Goal: Information Seeking & Learning: Learn about a topic

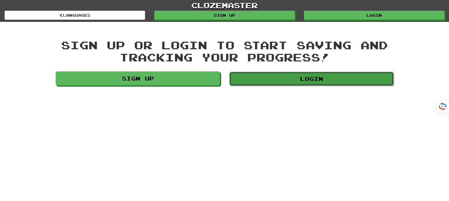
click at [295, 77] on link "Login" at bounding box center [311, 79] width 164 height 14
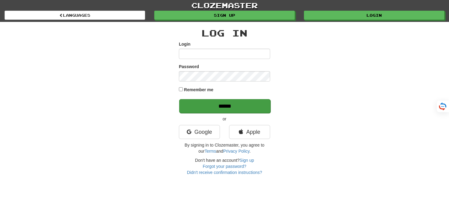
type input "*******"
click at [222, 107] on input "******" at bounding box center [224, 106] width 91 height 14
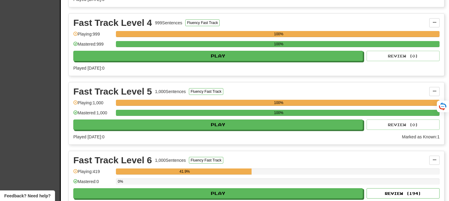
scroll to position [980, 0]
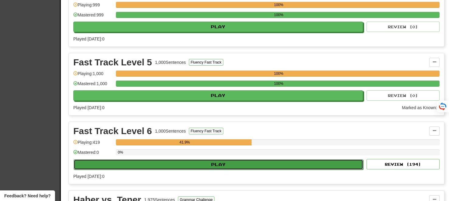
click at [202, 159] on button "Play" at bounding box center [218, 164] width 289 height 10
select select "**"
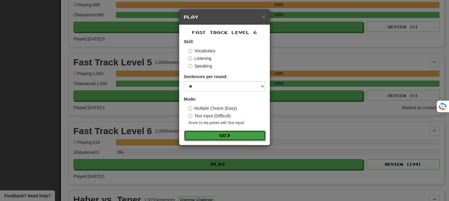
click at [224, 135] on button "Go" at bounding box center [224, 135] width 81 height 10
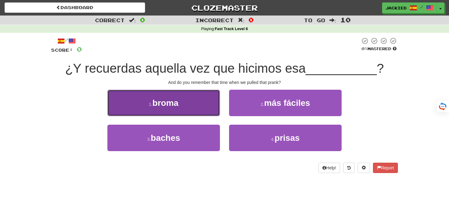
click at [157, 104] on span "broma" at bounding box center [165, 102] width 26 height 9
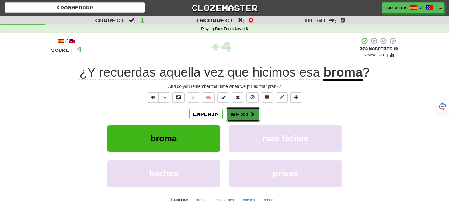
click at [237, 111] on button "Next" at bounding box center [243, 114] width 34 height 14
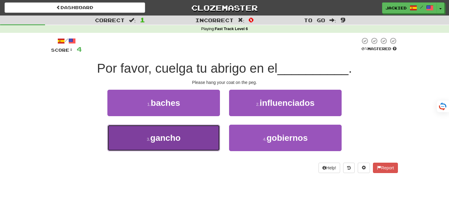
click at [206, 133] on button "3 . [GEOGRAPHIC_DATA]" at bounding box center [163, 138] width 112 height 26
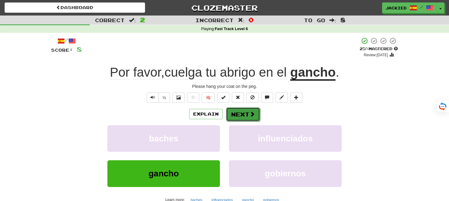
click at [244, 113] on button "Next" at bounding box center [243, 114] width 34 height 14
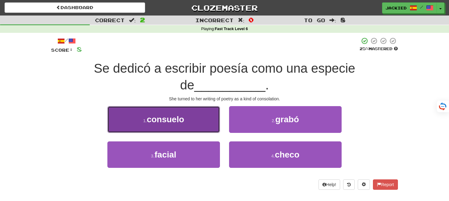
click at [207, 118] on button "1 . [PERSON_NAME]" at bounding box center [163, 119] width 112 height 26
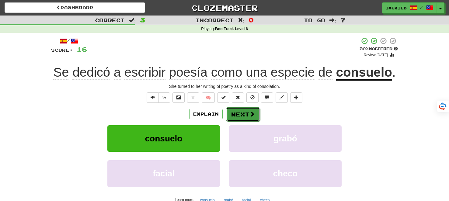
click at [240, 118] on button "Next" at bounding box center [243, 114] width 34 height 14
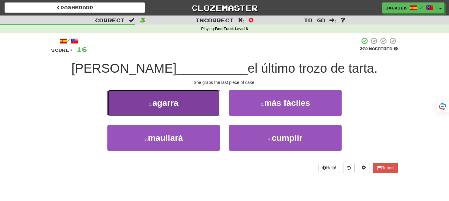
click at [170, 96] on button "1 . [GEOGRAPHIC_DATA]" at bounding box center [163, 103] width 112 height 26
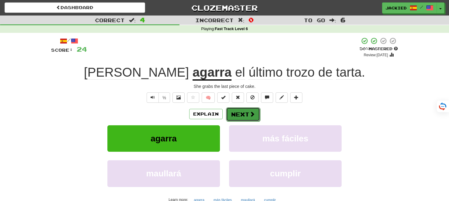
click at [241, 115] on button "Next" at bounding box center [243, 114] width 34 height 14
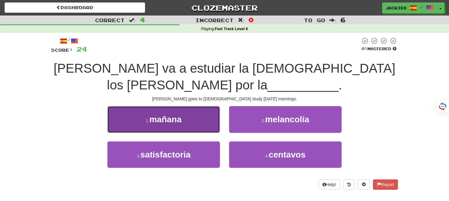
click at [207, 106] on button "1 . mañana" at bounding box center [163, 119] width 112 height 26
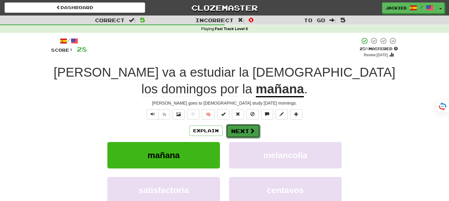
click at [246, 124] on button "Next" at bounding box center [243, 131] width 34 height 14
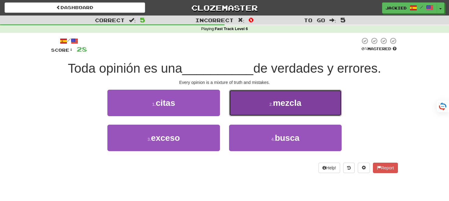
click at [315, 98] on button "2 . mezcla" at bounding box center [285, 103] width 112 height 26
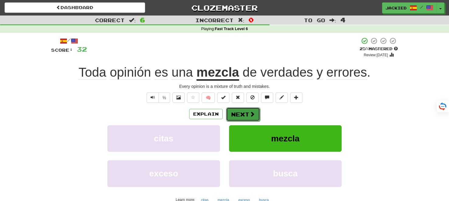
click at [249, 112] on span at bounding box center [251, 113] width 5 height 5
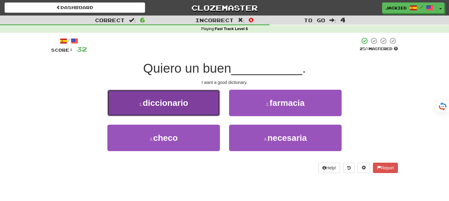
click at [192, 105] on button "1 . diccionario" at bounding box center [163, 103] width 112 height 26
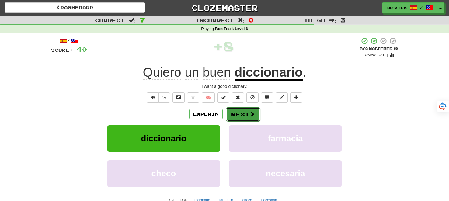
click at [244, 115] on button "Next" at bounding box center [243, 114] width 34 height 14
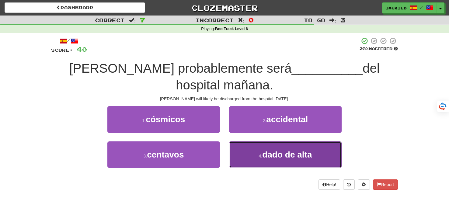
click at [307, 150] on span "dado de alta" at bounding box center [287, 154] width 50 height 9
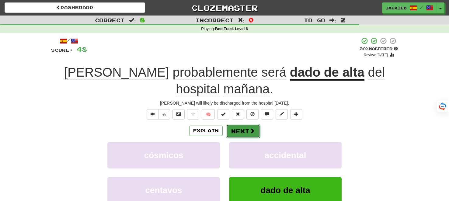
click at [237, 124] on button "Next" at bounding box center [243, 131] width 34 height 14
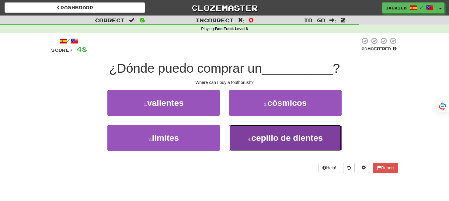
click at [281, 137] on span "cepillo de dientes" at bounding box center [286, 137] width 71 height 9
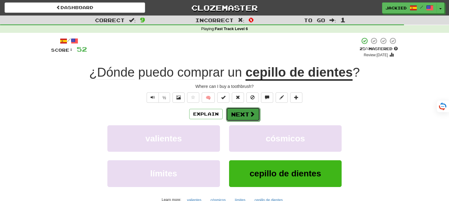
click at [239, 115] on button "Next" at bounding box center [243, 114] width 34 height 14
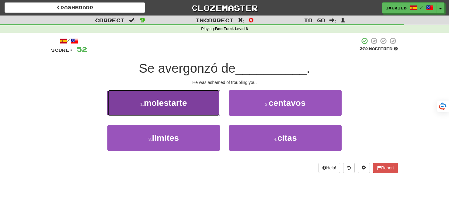
click at [174, 100] on span "molestarte" at bounding box center [165, 102] width 43 height 9
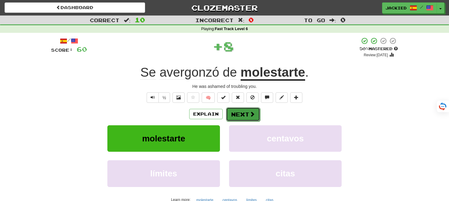
click at [244, 113] on button "Next" at bounding box center [243, 114] width 34 height 14
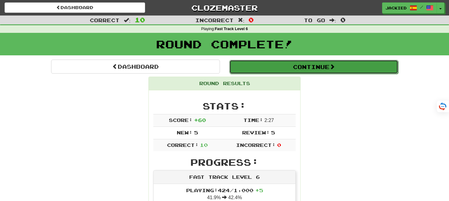
click at [295, 67] on button "Continue" at bounding box center [313, 67] width 169 height 14
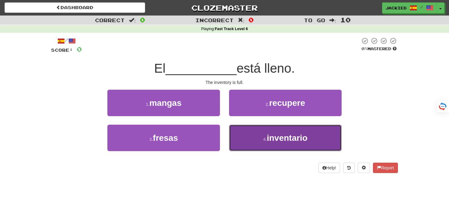
click at [299, 137] on span "inventario" at bounding box center [287, 137] width 41 height 9
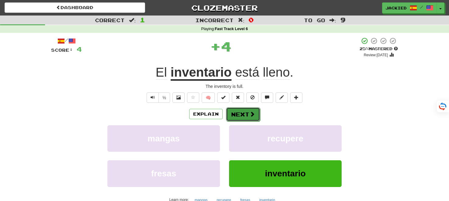
click at [232, 113] on button "Next" at bounding box center [243, 114] width 34 height 14
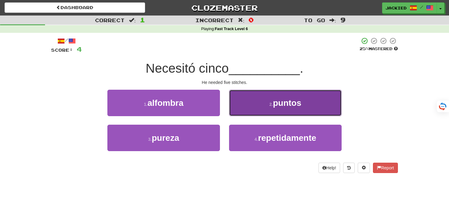
click at [315, 98] on button "2 . puntos" at bounding box center [285, 103] width 112 height 26
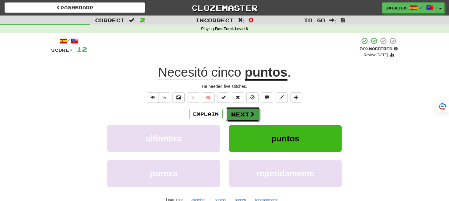
click at [247, 112] on button "Next" at bounding box center [243, 114] width 34 height 14
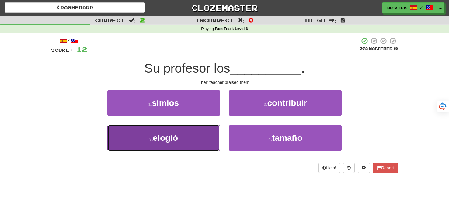
click at [157, 133] on span "elogió" at bounding box center [165, 137] width 25 height 9
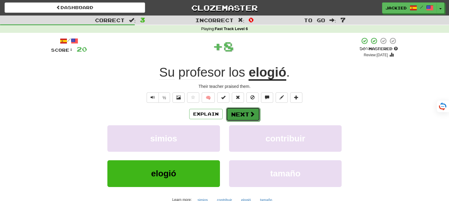
click at [242, 112] on button "Next" at bounding box center [243, 114] width 34 height 14
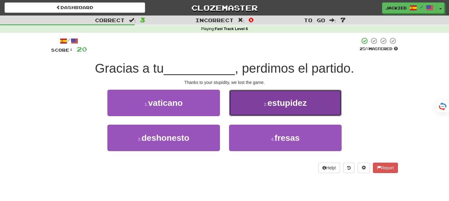
click at [274, 100] on span "estupidez" at bounding box center [286, 102] width 39 height 9
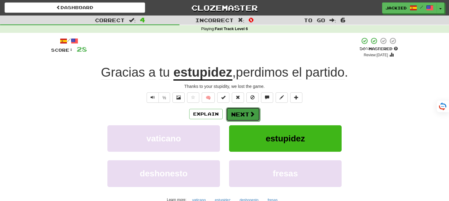
click at [245, 114] on button "Next" at bounding box center [243, 114] width 34 height 14
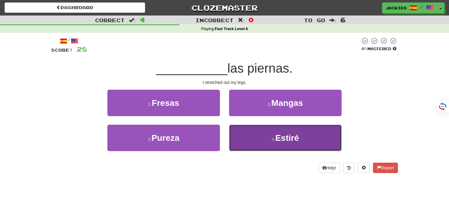
click at [275, 131] on button "4 . Estiré" at bounding box center [285, 138] width 112 height 26
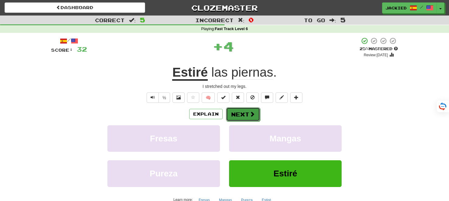
click at [242, 115] on button "Next" at bounding box center [243, 114] width 34 height 14
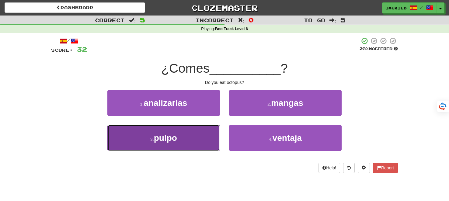
click at [200, 131] on button "3 . pulpo" at bounding box center [163, 138] width 112 height 26
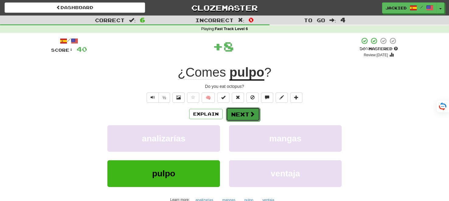
click at [244, 114] on button "Next" at bounding box center [243, 114] width 34 height 14
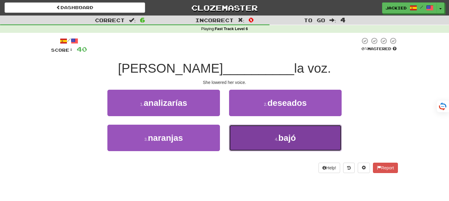
click at [272, 134] on button "4 . [GEOGRAPHIC_DATA]" at bounding box center [285, 138] width 112 height 26
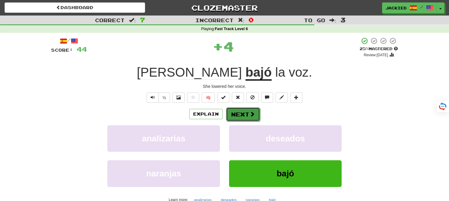
click at [235, 114] on button "Next" at bounding box center [243, 114] width 34 height 14
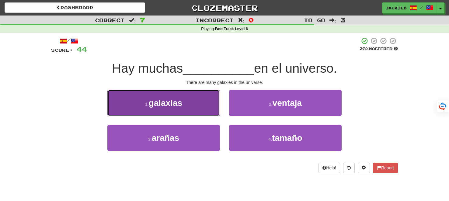
click at [185, 108] on button "1 . galaxias" at bounding box center [163, 103] width 112 height 26
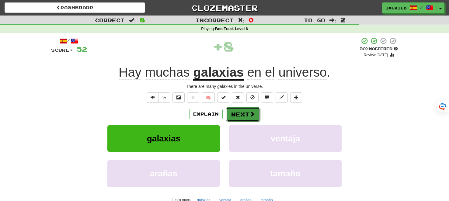
click at [239, 116] on button "Next" at bounding box center [243, 114] width 34 height 14
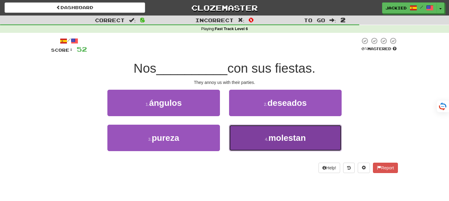
click at [281, 136] on span "molestan" at bounding box center [286, 137] width 37 height 9
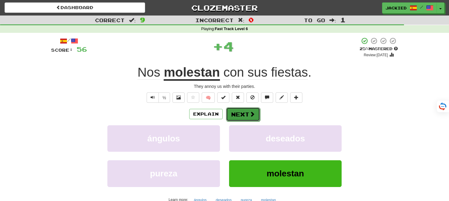
click at [238, 112] on button "Next" at bounding box center [243, 114] width 34 height 14
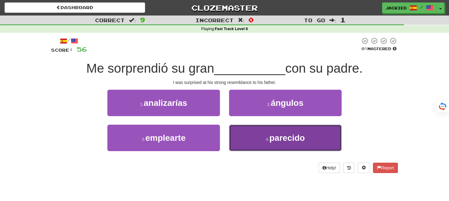
click at [292, 137] on span "parecido" at bounding box center [287, 137] width 36 height 9
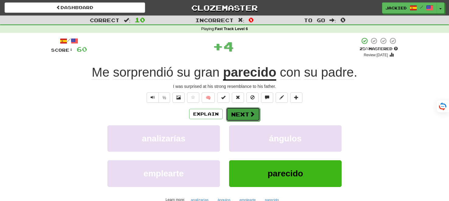
click at [240, 112] on button "Next" at bounding box center [243, 114] width 34 height 14
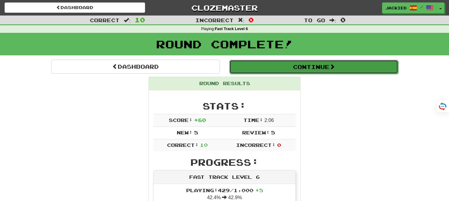
click at [307, 65] on button "Continue" at bounding box center [313, 67] width 169 height 14
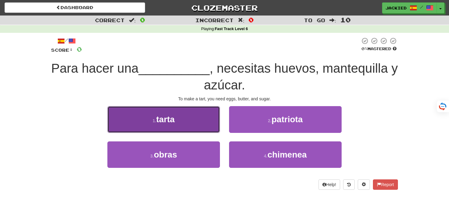
click at [214, 119] on button "1 . [GEOGRAPHIC_DATA]" at bounding box center [163, 119] width 112 height 26
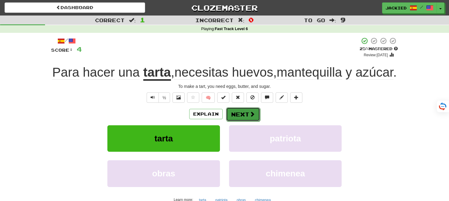
click at [243, 121] on button "Next" at bounding box center [243, 114] width 34 height 14
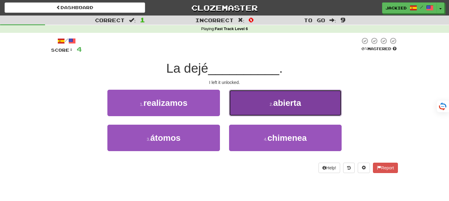
click at [279, 97] on button "2 . abierta" at bounding box center [285, 103] width 112 height 26
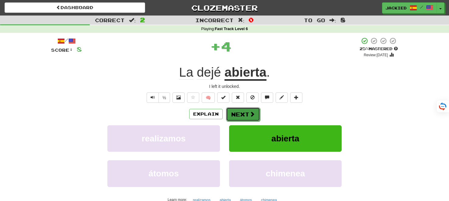
click at [243, 113] on button "Next" at bounding box center [243, 114] width 34 height 14
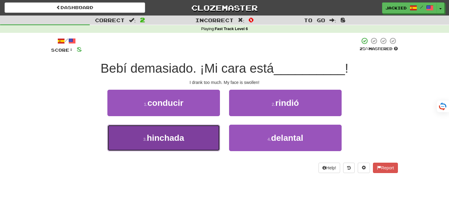
click at [134, 125] on button "3 . [GEOGRAPHIC_DATA]" at bounding box center [163, 138] width 112 height 26
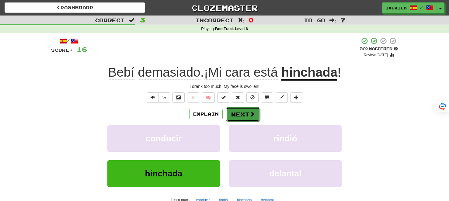
click at [241, 112] on button "Next" at bounding box center [243, 114] width 34 height 14
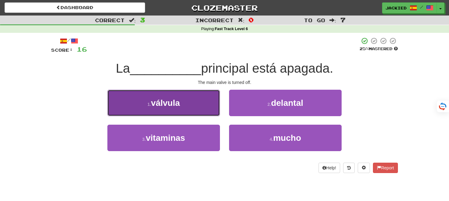
click at [202, 98] on button "1 . válvula" at bounding box center [163, 103] width 112 height 26
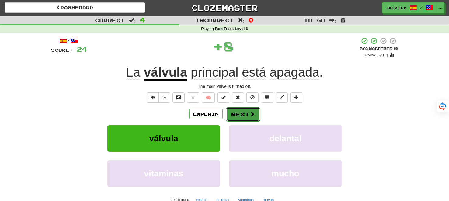
click at [234, 111] on button "Next" at bounding box center [243, 114] width 34 height 14
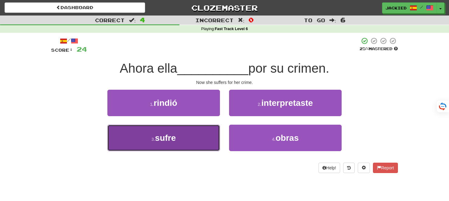
click at [206, 133] on button "3 . sufre" at bounding box center [163, 138] width 112 height 26
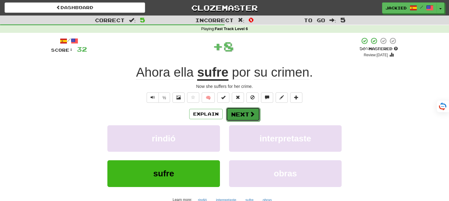
click at [241, 114] on button "Next" at bounding box center [243, 114] width 34 height 14
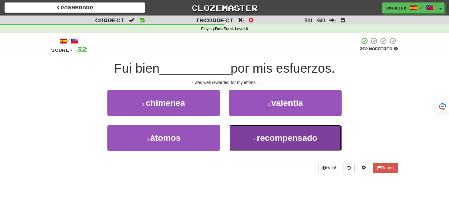
click at [261, 135] on span "recompensado" at bounding box center [287, 137] width 60 height 9
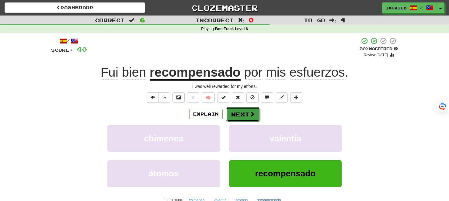
click at [237, 111] on button "Next" at bounding box center [243, 114] width 34 height 14
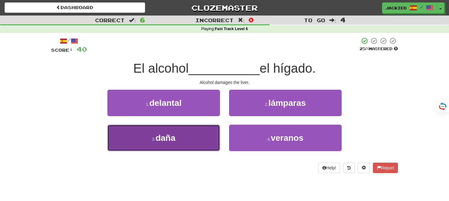
click at [187, 136] on button "3 . [GEOGRAPHIC_DATA]" at bounding box center [163, 138] width 112 height 26
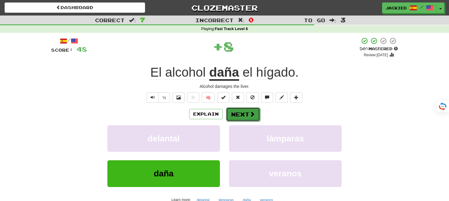
click at [241, 116] on button "Next" at bounding box center [243, 114] width 34 height 14
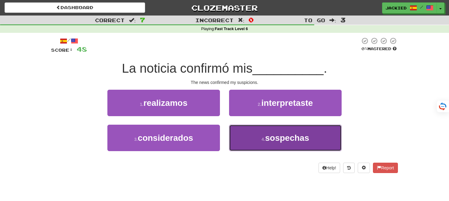
click at [313, 138] on button "4 . sospechas" at bounding box center [285, 138] width 112 height 26
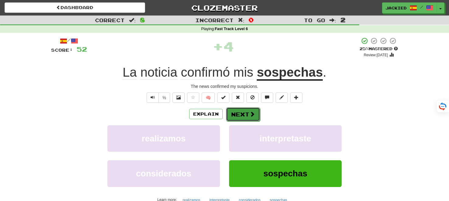
click at [250, 112] on span at bounding box center [251, 113] width 5 height 5
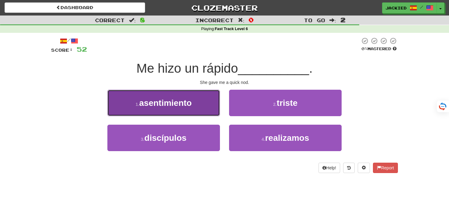
click at [194, 100] on button "1 . asentimiento" at bounding box center [163, 103] width 112 height 26
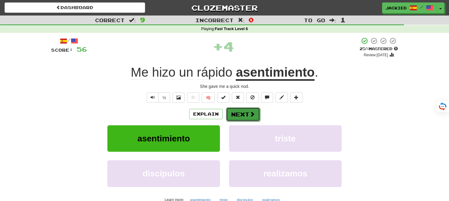
click at [241, 114] on button "Next" at bounding box center [243, 114] width 34 height 14
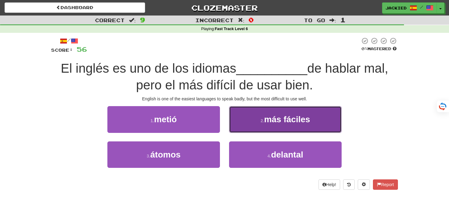
click at [306, 117] on span "más fáciles" at bounding box center [287, 119] width 46 height 9
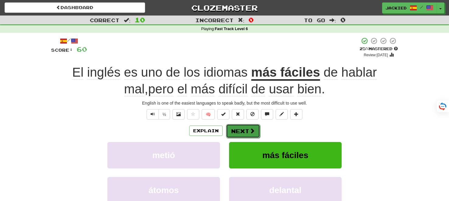
click at [239, 130] on button "Next" at bounding box center [243, 131] width 34 height 14
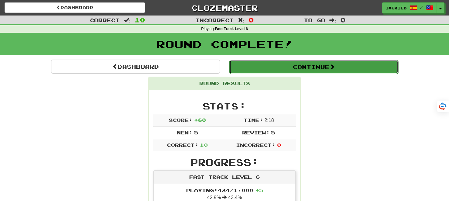
click at [304, 66] on button "Continue" at bounding box center [313, 67] width 169 height 14
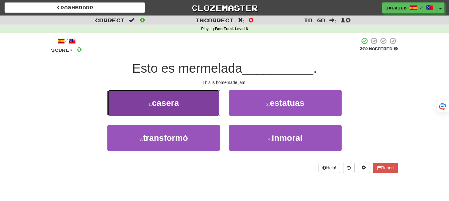
click at [206, 109] on button "1 . [GEOGRAPHIC_DATA]" at bounding box center [163, 103] width 112 height 26
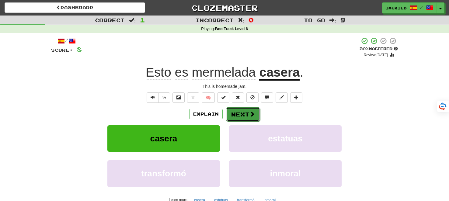
click at [240, 110] on button "Next" at bounding box center [243, 114] width 34 height 14
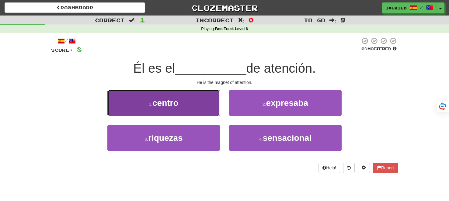
click at [217, 101] on button "1 . centro" at bounding box center [163, 103] width 112 height 26
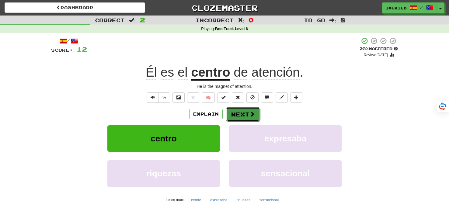
click at [239, 109] on button "Next" at bounding box center [243, 114] width 34 height 14
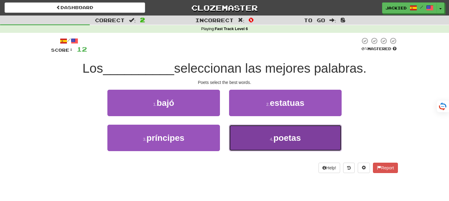
click at [255, 130] on button "4 . poetas" at bounding box center [285, 138] width 112 height 26
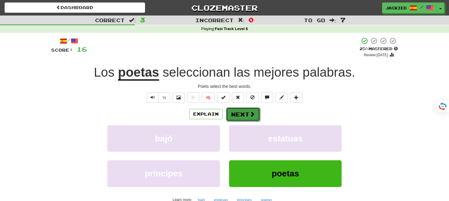
click at [239, 115] on button "Next" at bounding box center [243, 114] width 34 height 14
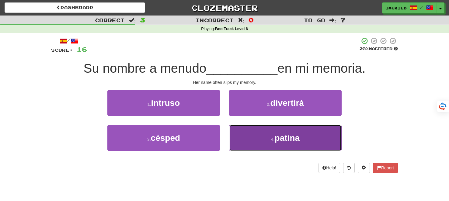
click at [264, 130] on button "4 . [GEOGRAPHIC_DATA]" at bounding box center [285, 138] width 112 height 26
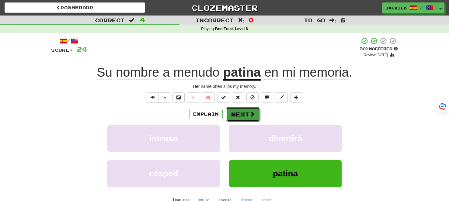
click at [238, 113] on button "Next" at bounding box center [243, 114] width 34 height 14
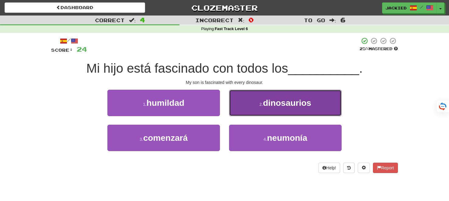
click at [263, 99] on span "dinosaurios" at bounding box center [287, 102] width 48 height 9
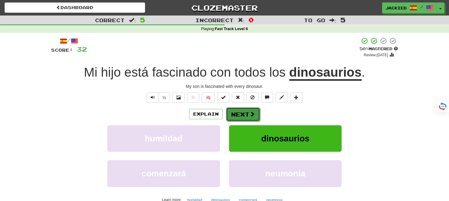
click at [244, 112] on button "Next" at bounding box center [243, 114] width 34 height 14
